Goal: Task Accomplishment & Management: Complete application form

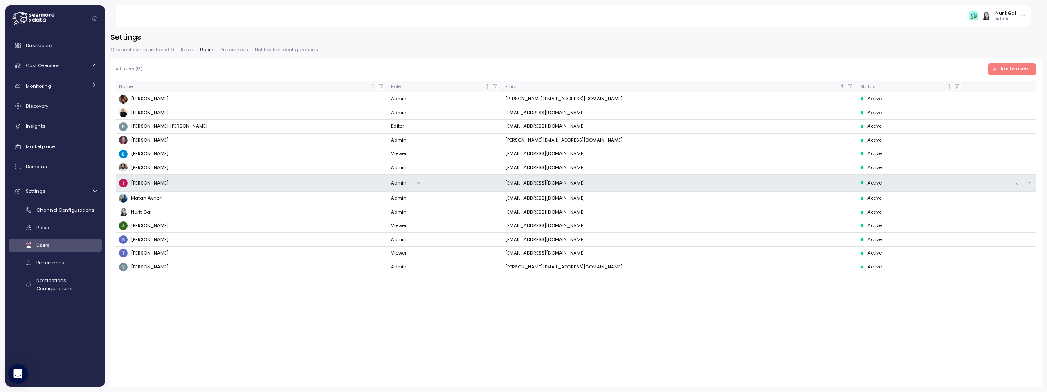
click at [1007, 8] on div "Nurit Gal Admin" at bounding box center [578, 15] width 906 height 21
click at [1007, 15] on div "Nurit Gal" at bounding box center [1005, 13] width 20 height 7
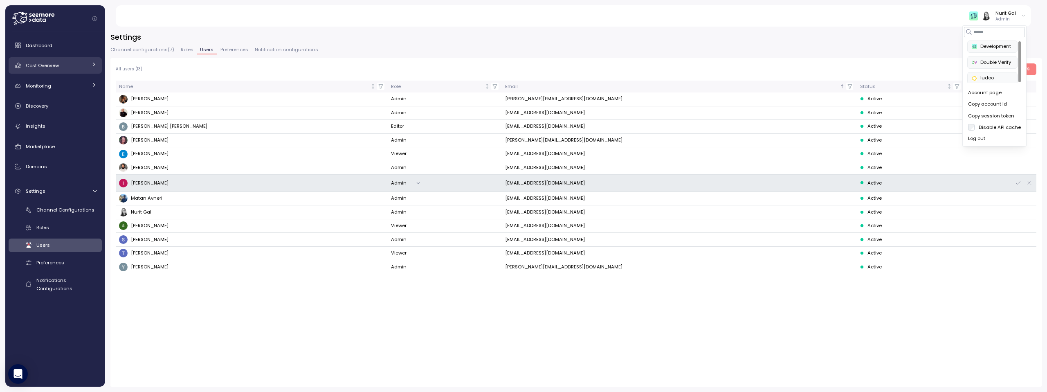
click at [86, 66] on div "Cost Overview" at bounding box center [56, 65] width 61 height 8
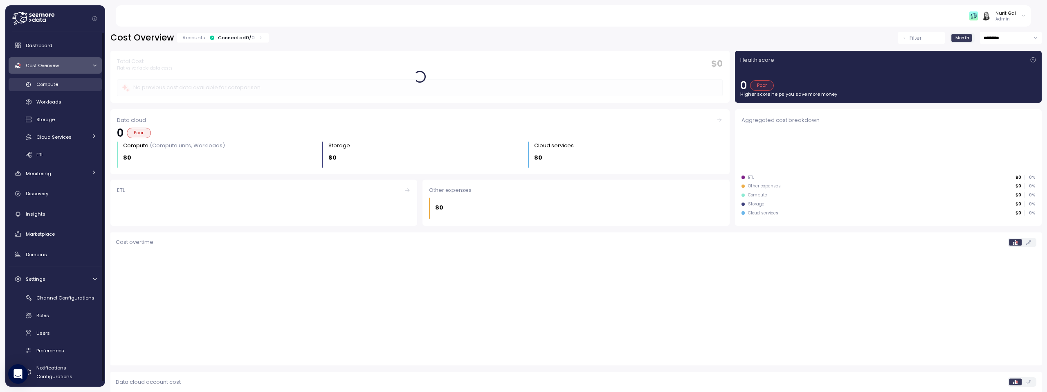
click at [62, 83] on div "Compute" at bounding box center [66, 84] width 60 height 8
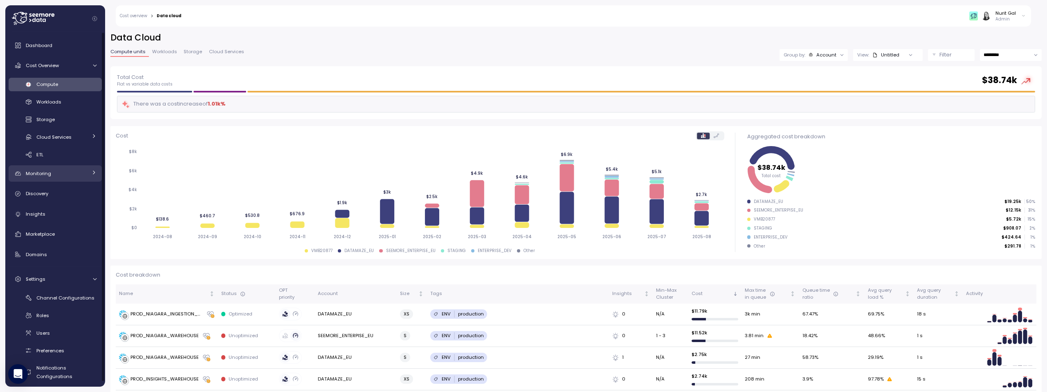
click at [50, 173] on span "Monitoring" at bounding box center [38, 173] width 25 height 7
click at [52, 191] on span "Budget" at bounding box center [44, 192] width 17 height 7
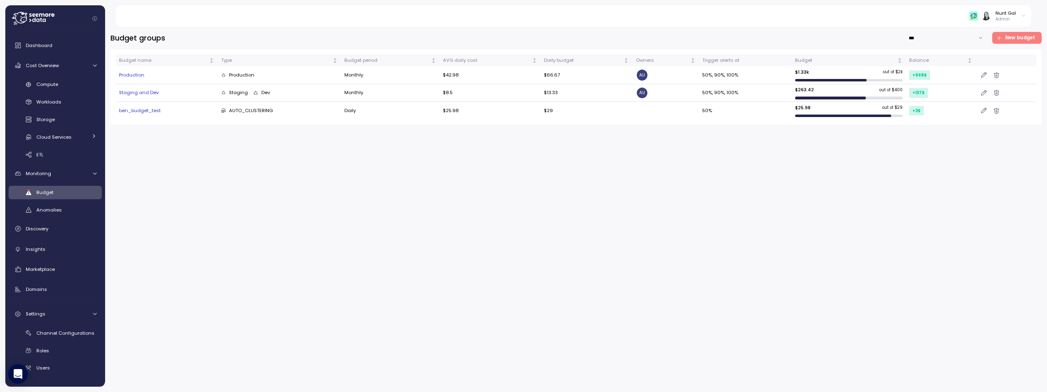
click at [1020, 40] on span "New budget" at bounding box center [1020, 37] width 30 height 11
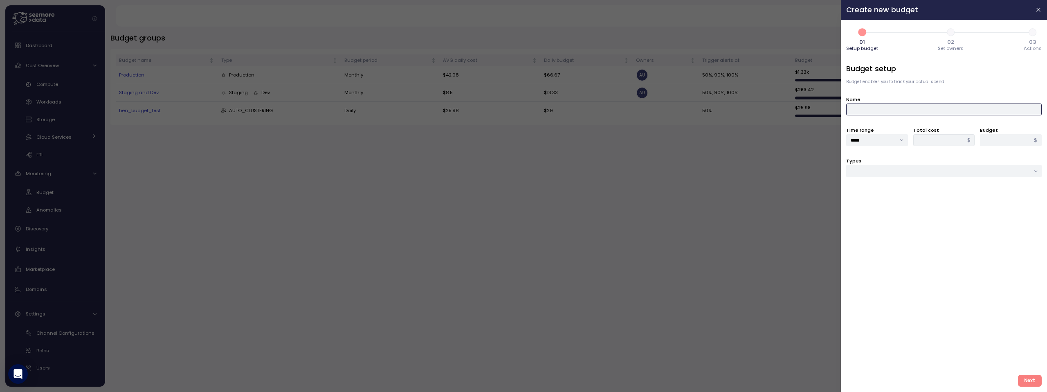
click at [895, 110] on input "Name" at bounding box center [943, 109] width 195 height 12
click at [896, 87] on div "Budget setup Budget enables you to track your actual spend Name Time range ****…" at bounding box center [943, 215] width 195 height 305
click at [912, 163] on div "Types" at bounding box center [943, 167] width 195 height 20
click at [912, 172] on input "Types" at bounding box center [943, 171] width 195 height 12
click at [873, 199] on span "Job & Workflow" at bounding box center [868, 198] width 35 height 7
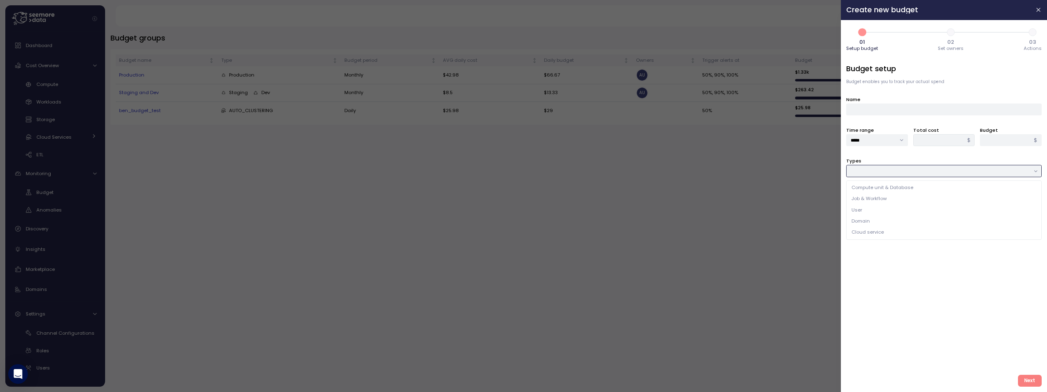
type input "**********"
click at [873, 199] on div at bounding box center [943, 202] width 195 height 12
click at [855, 218] on icon at bounding box center [854, 218] width 5 height 5
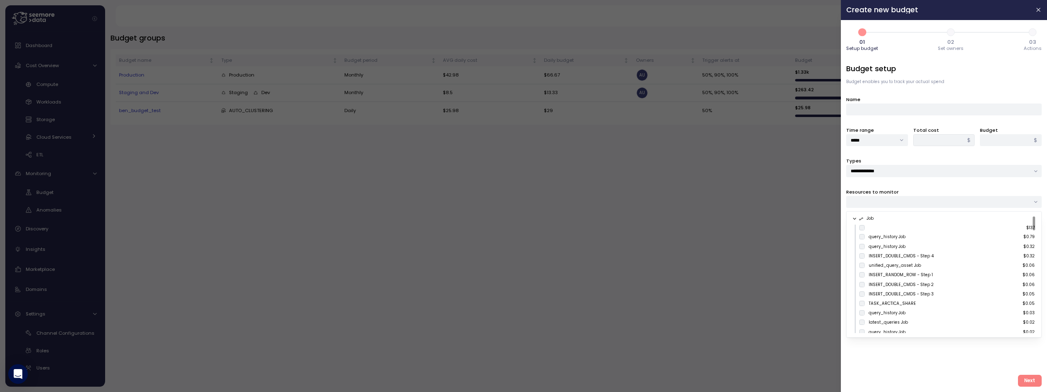
click at [855, 218] on icon at bounding box center [854, 218] width 5 height 5
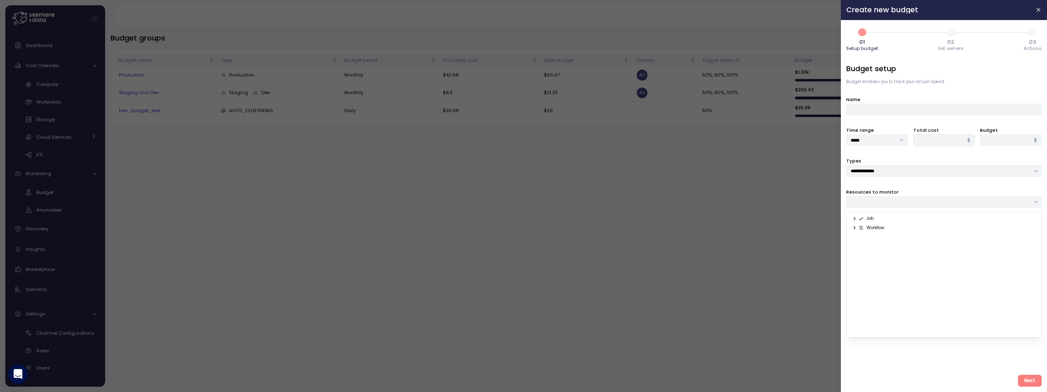
click at [855, 218] on icon at bounding box center [854, 218] width 5 height 5
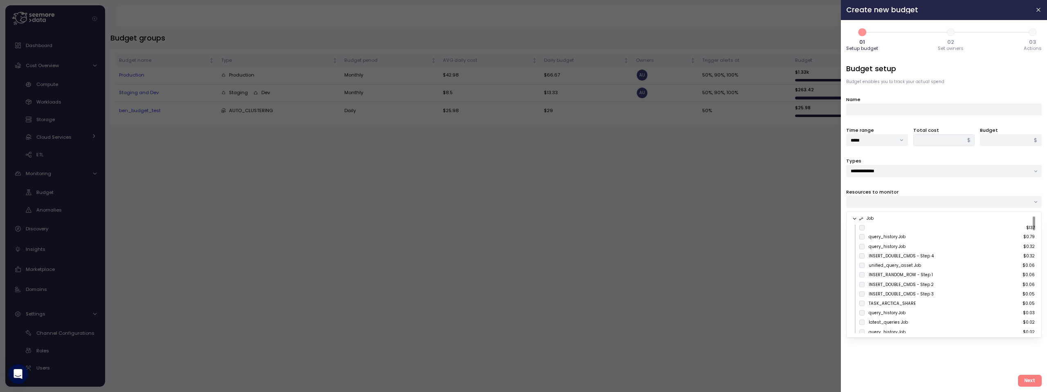
click at [855, 218] on icon at bounding box center [854, 218] width 5 height 5
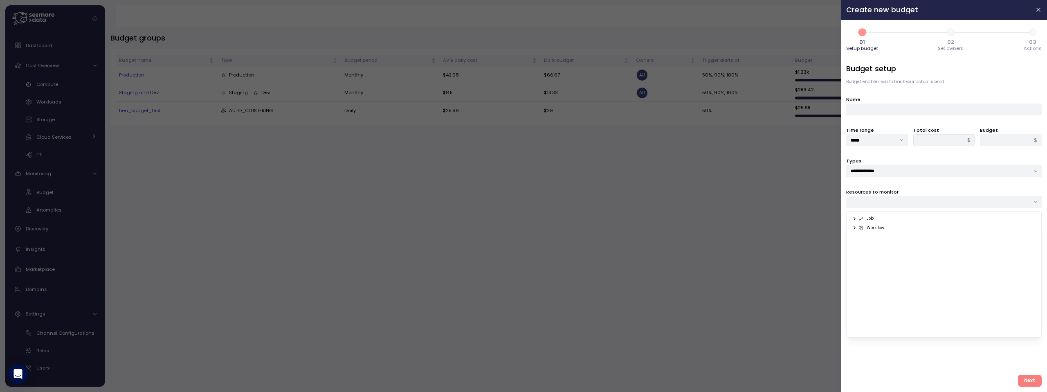
click at [796, 212] on div at bounding box center [523, 196] width 1047 height 392
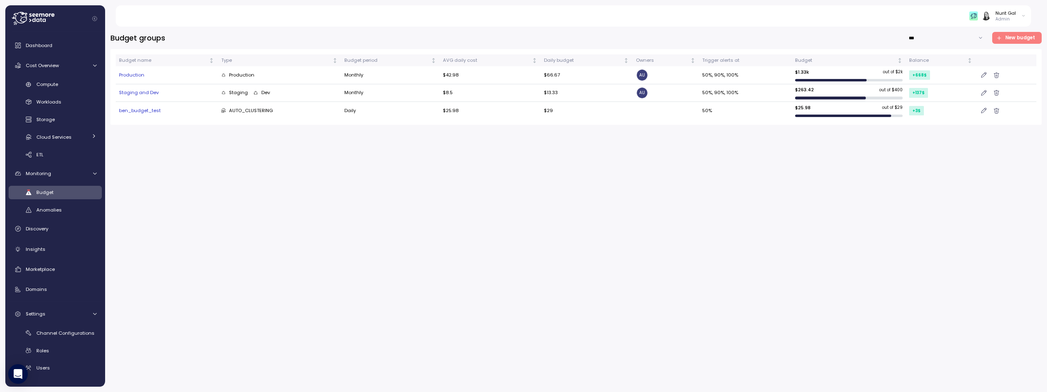
click at [1011, 36] on span "New budget" at bounding box center [1020, 37] width 30 height 11
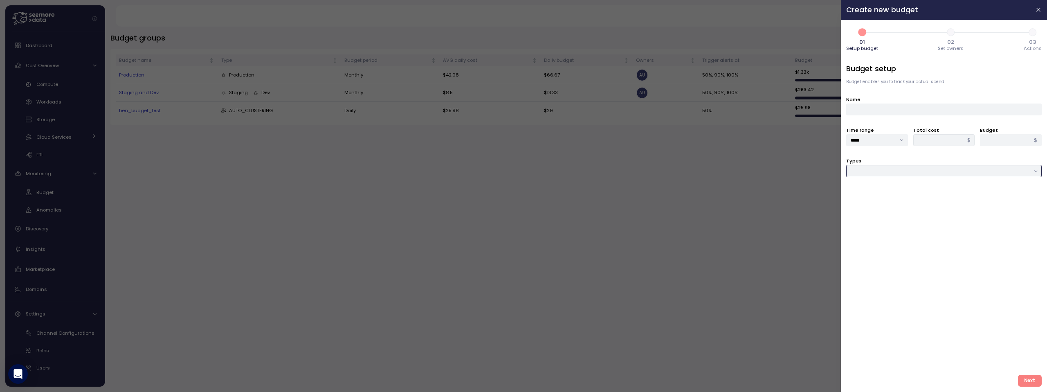
click at [858, 171] on input "Types" at bounding box center [943, 171] width 195 height 12
click at [863, 197] on span "Job & Workflow" at bounding box center [868, 198] width 35 height 7
type input "**********"
click at [863, 200] on div at bounding box center [943, 202] width 195 height 12
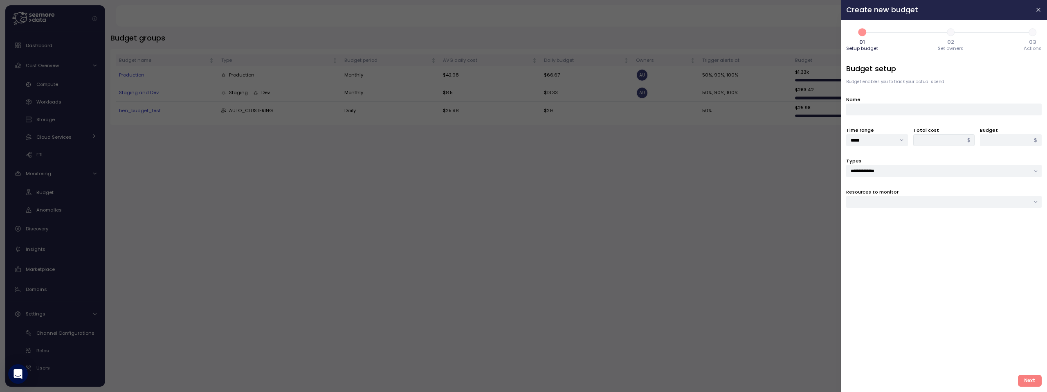
click at [863, 200] on div at bounding box center [943, 202] width 195 height 12
click at [862, 214] on div "Job Workflow" at bounding box center [943, 274] width 195 height 126
click at [857, 220] on div "Job" at bounding box center [865, 219] width 16 height 6
click at [855, 219] on icon at bounding box center [854, 218] width 1 height 3
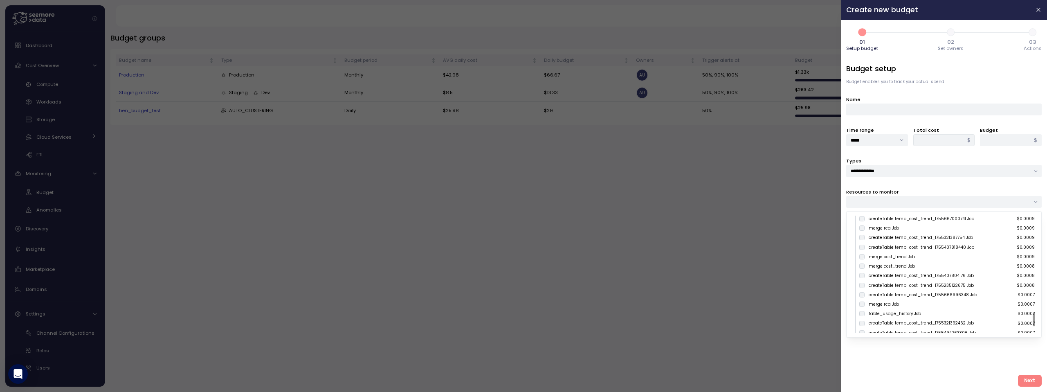
scroll to position [858, 0]
click at [716, 308] on div at bounding box center [523, 196] width 1047 height 392
